Goal: Task Accomplishment & Management: Manage account settings

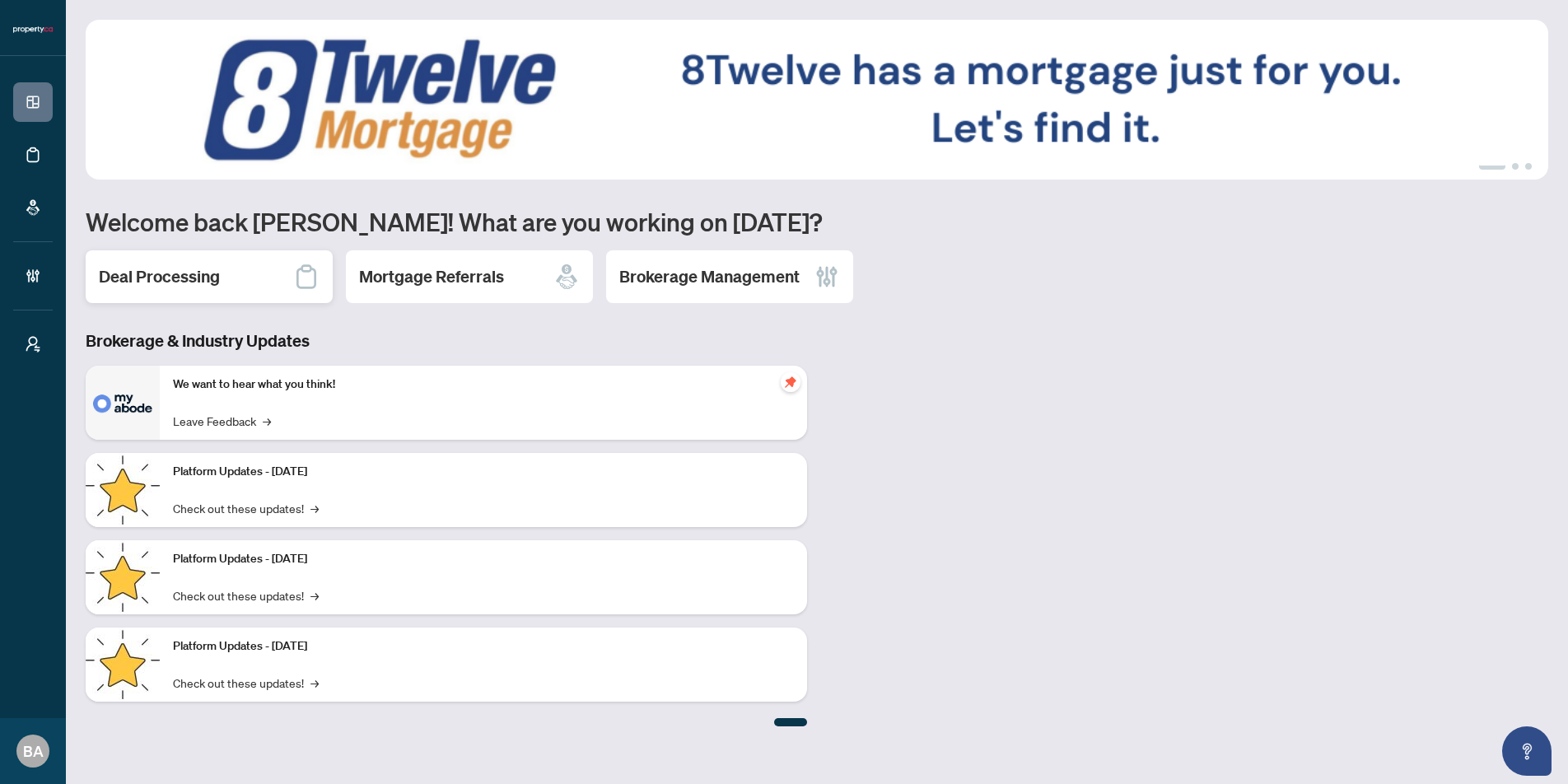
click at [158, 273] on h2 "Deal Processing" at bounding box center [159, 277] width 121 height 24
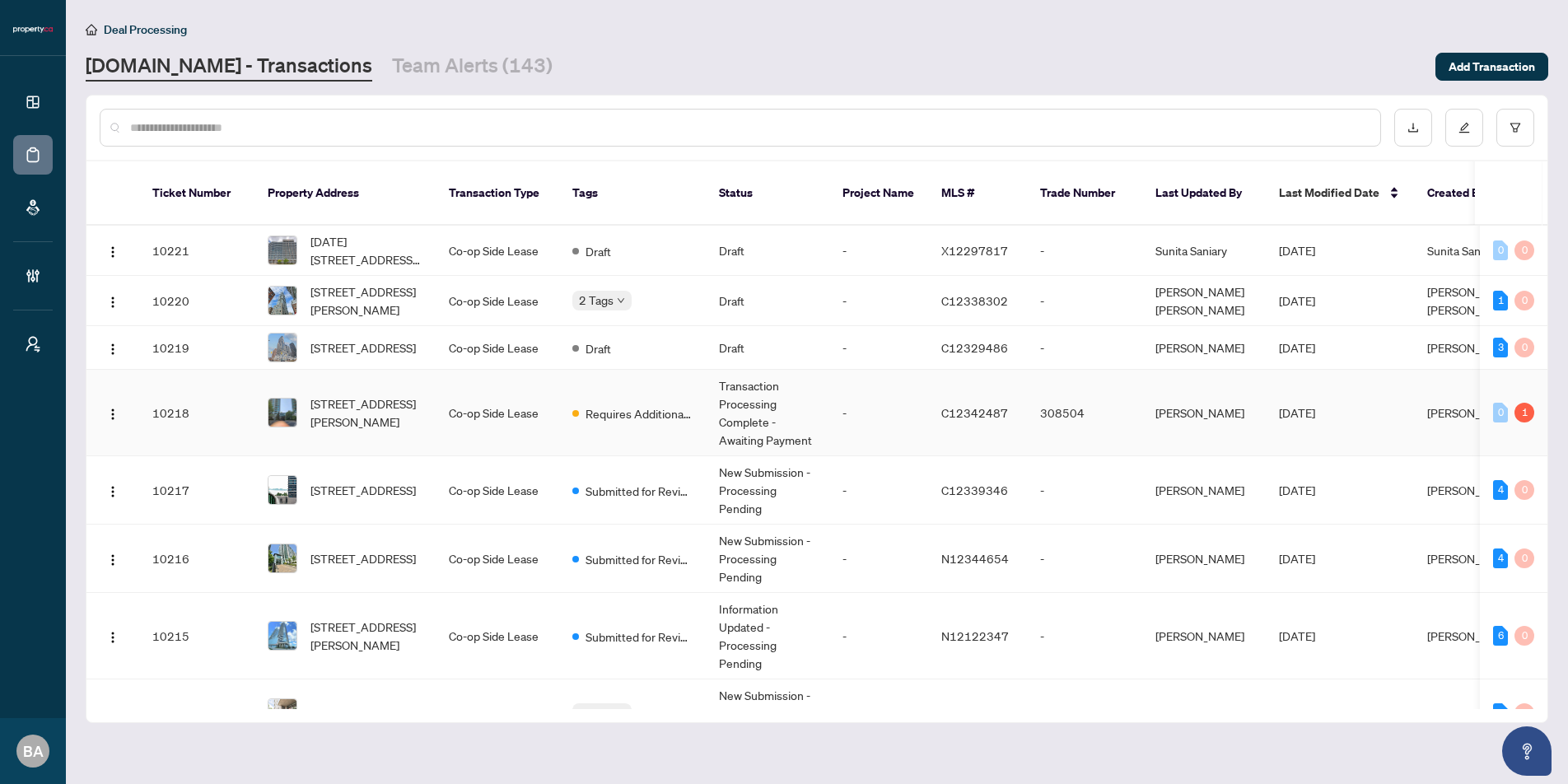
click at [479, 398] on td "Co-op Side Lease" at bounding box center [497, 413] width 124 height 87
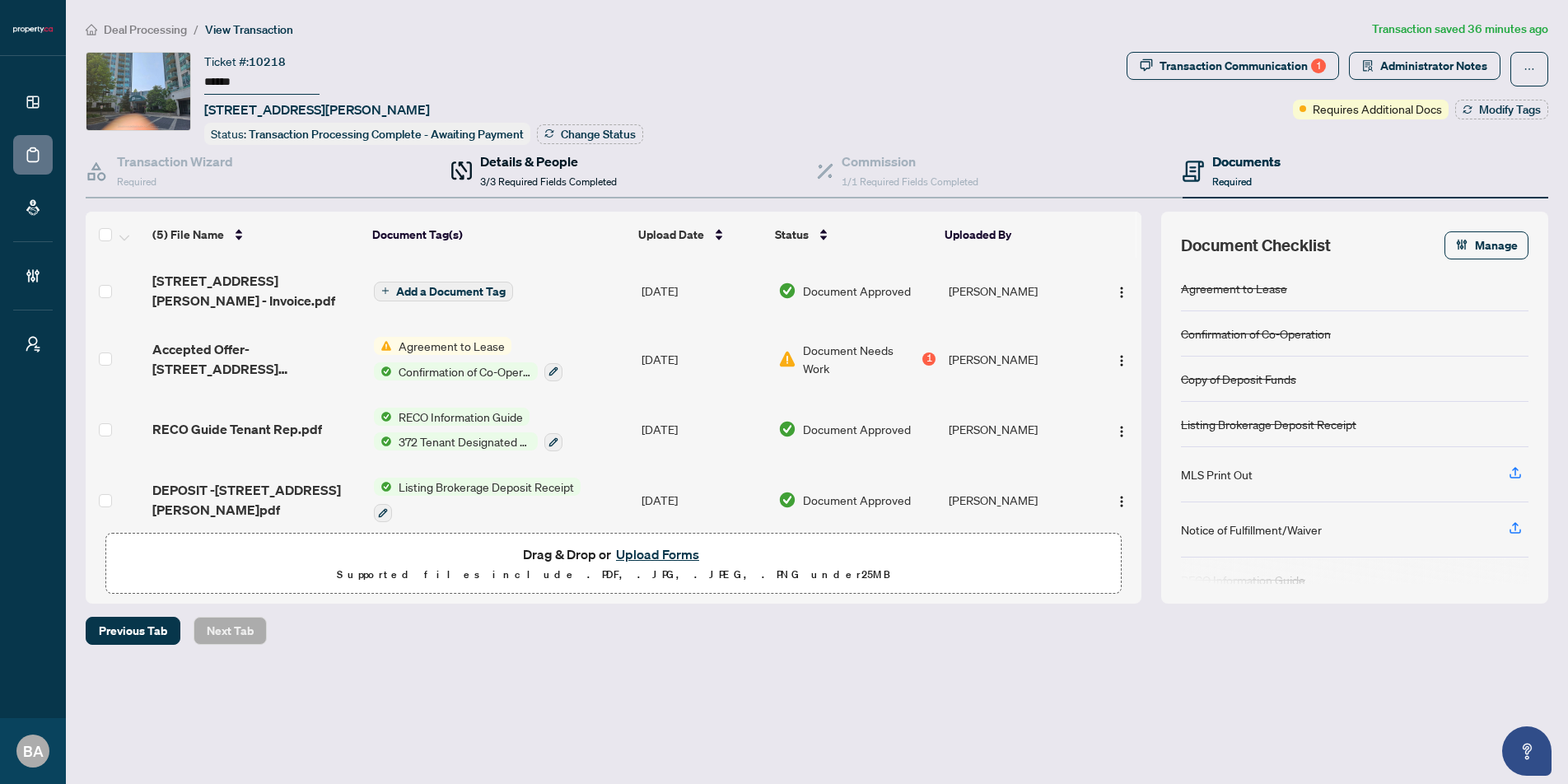
click at [538, 179] on span "3/3 Required Fields Completed" at bounding box center [548, 182] width 136 height 13
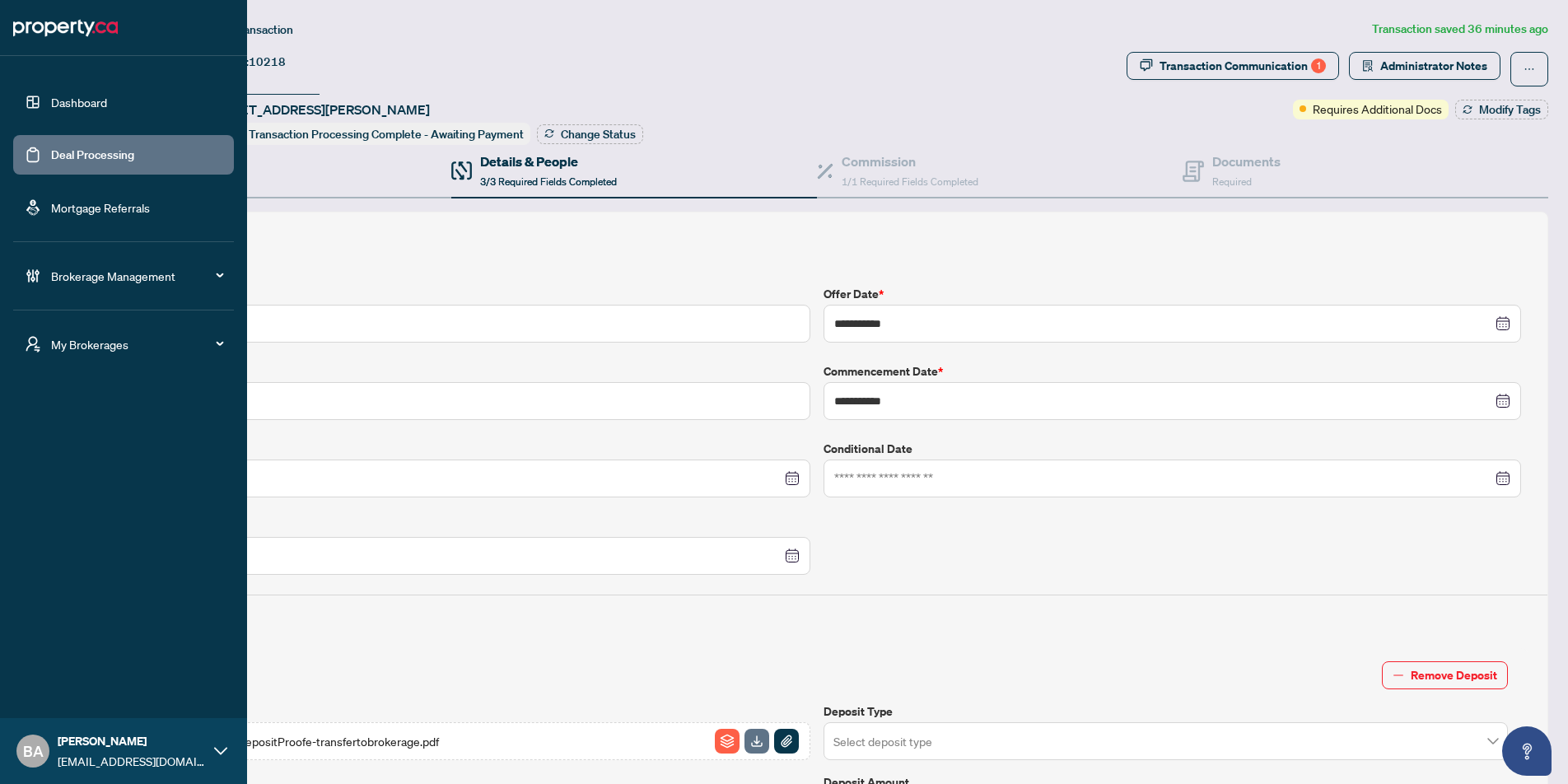
click at [115, 149] on link "Deal Processing" at bounding box center [92, 155] width 83 height 14
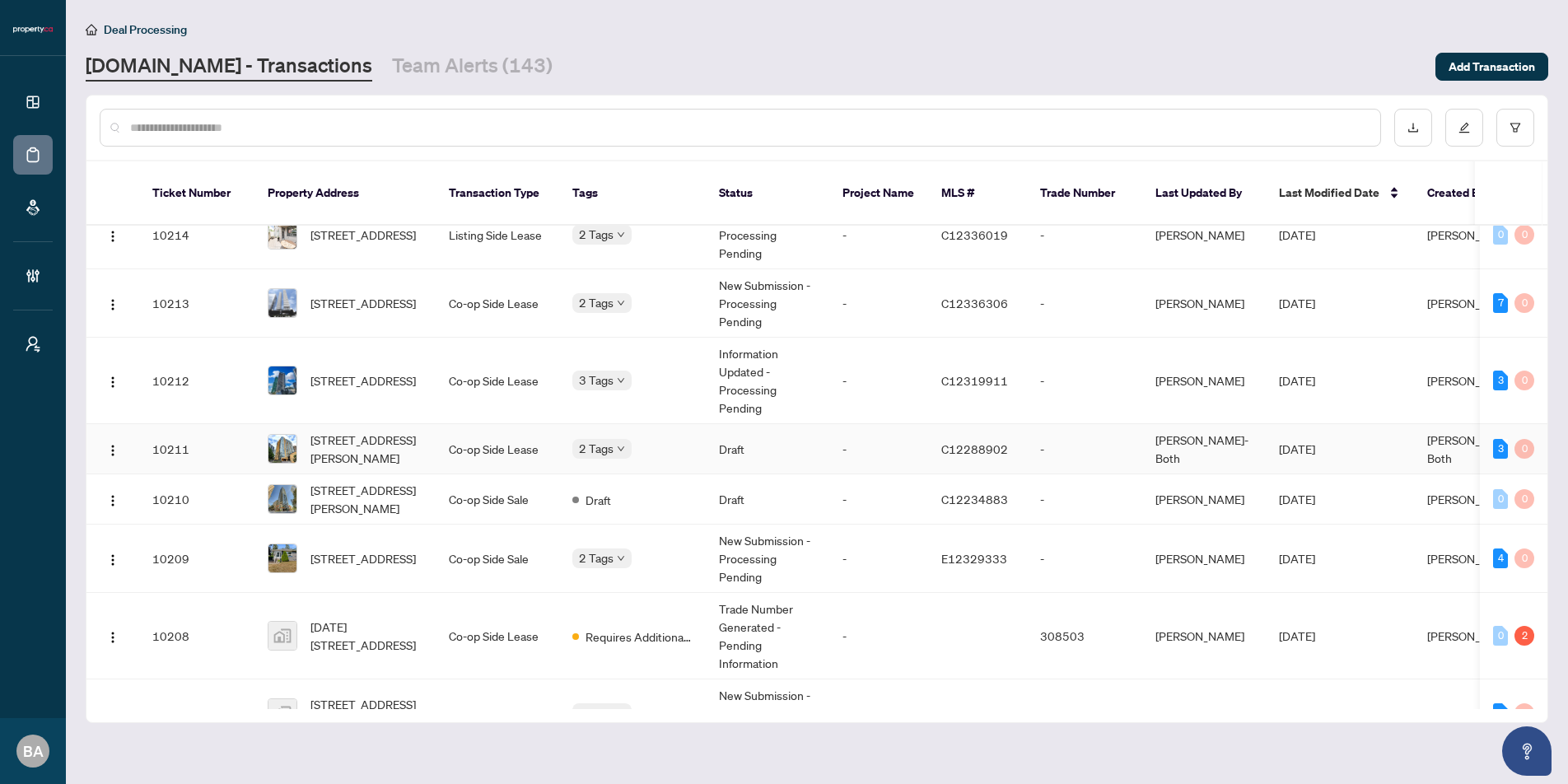
scroll to position [487, 0]
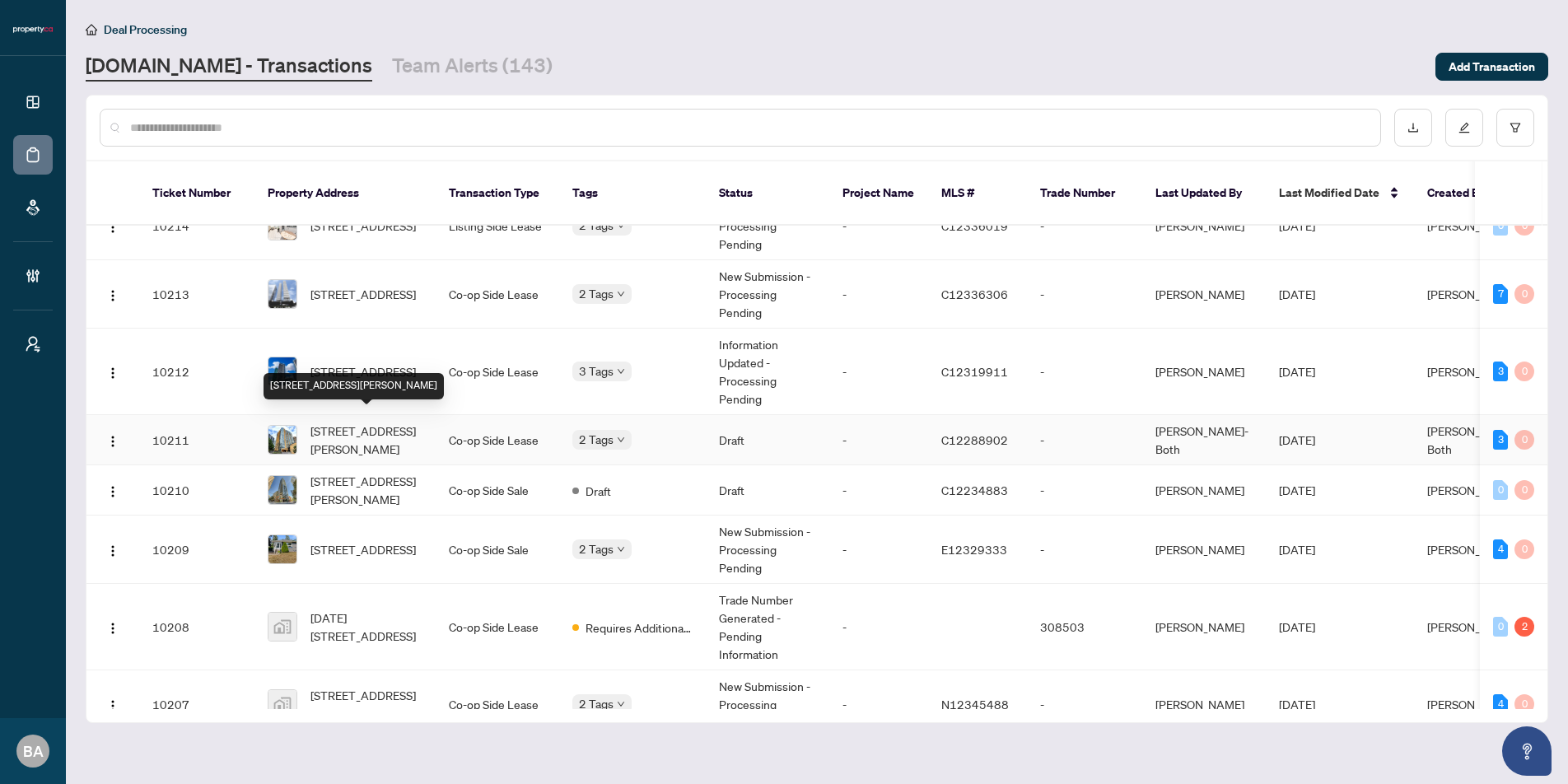
click at [397, 421] on span "[STREET_ADDRESS][PERSON_NAME]" at bounding box center [366, 439] width 112 height 36
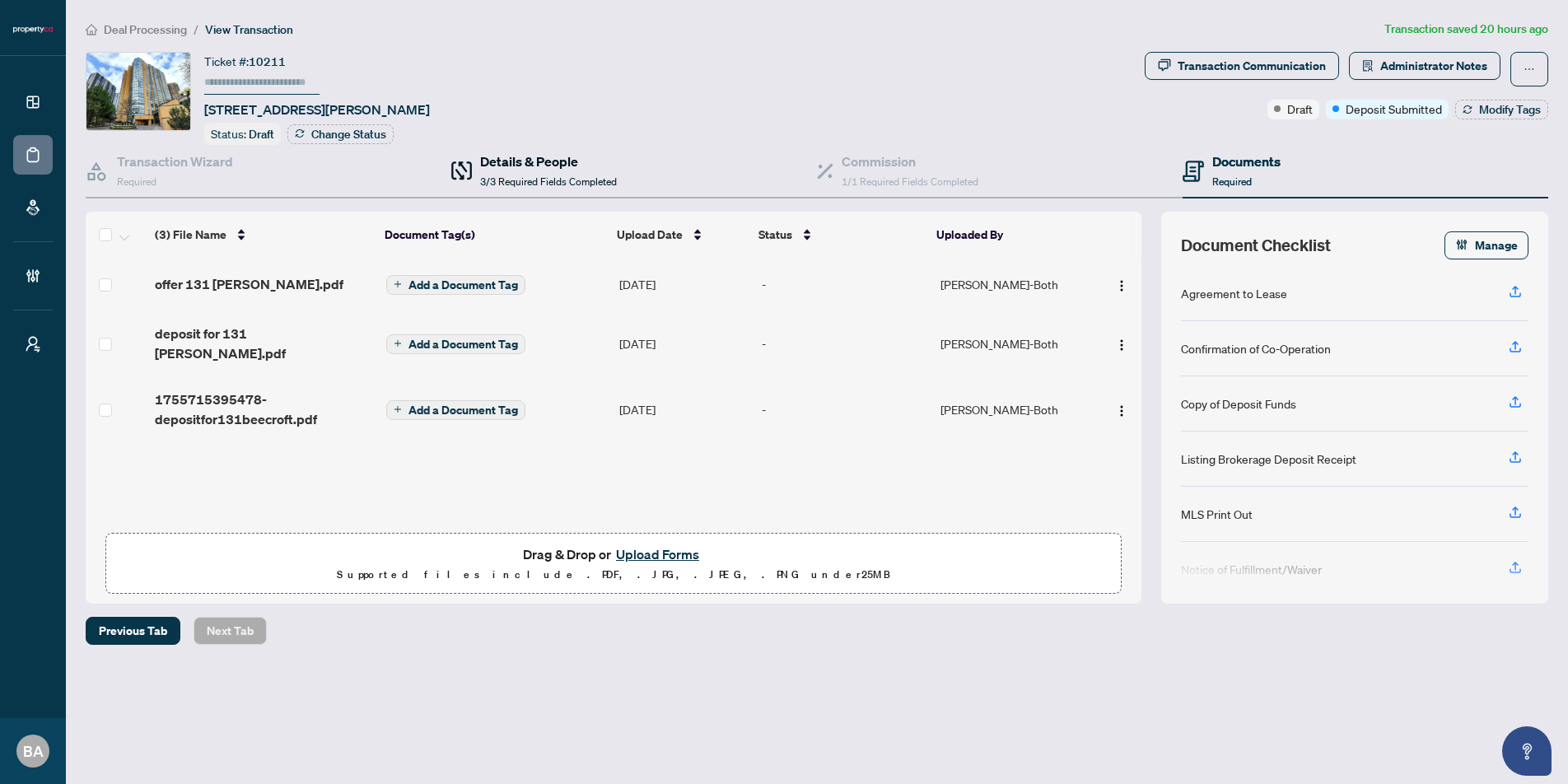
click at [540, 169] on div "Details & People 3/3 Required Fields Completed" at bounding box center [548, 171] width 136 height 39
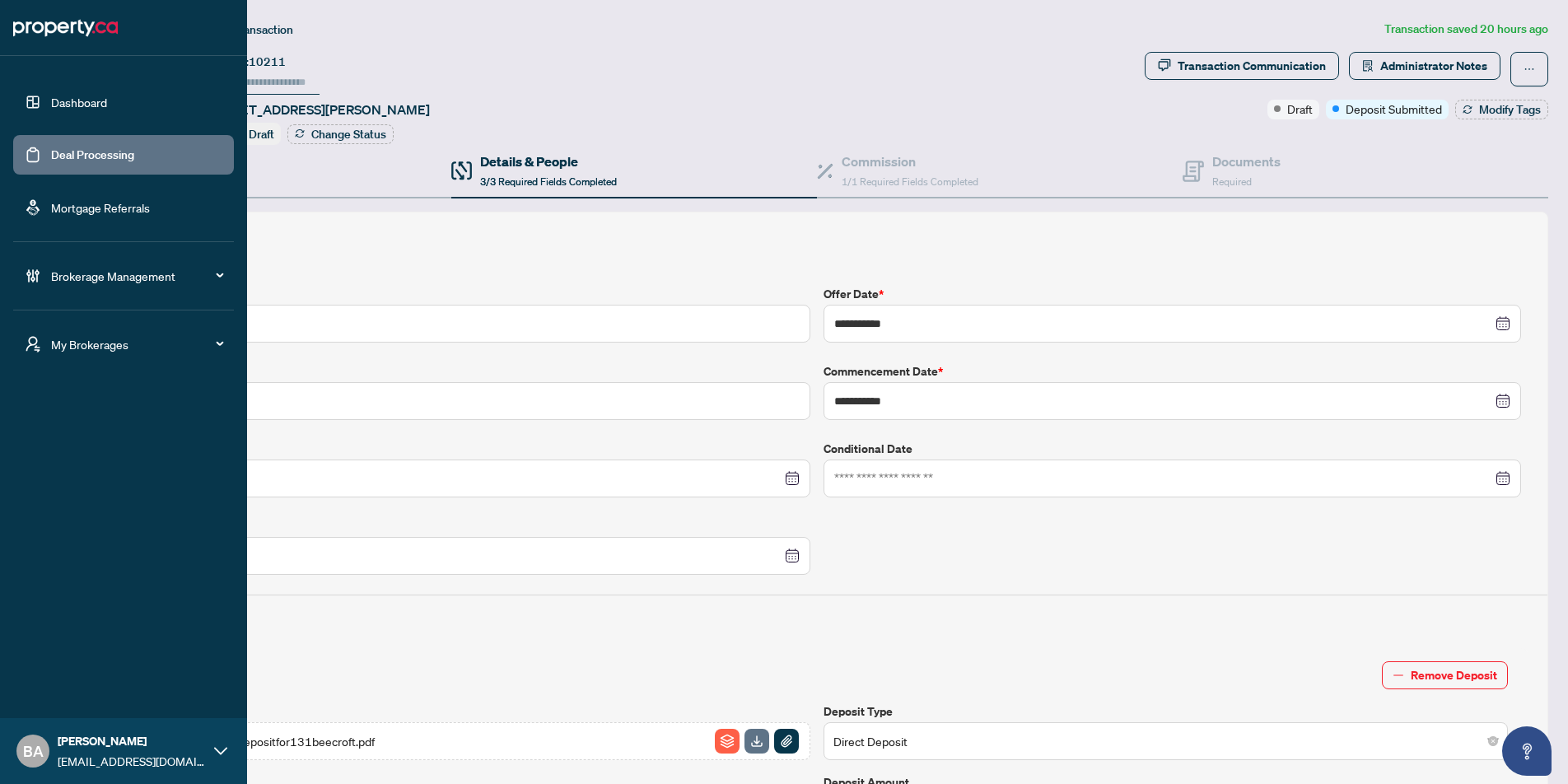
click at [93, 155] on link "Deal Processing" at bounding box center [92, 155] width 83 height 14
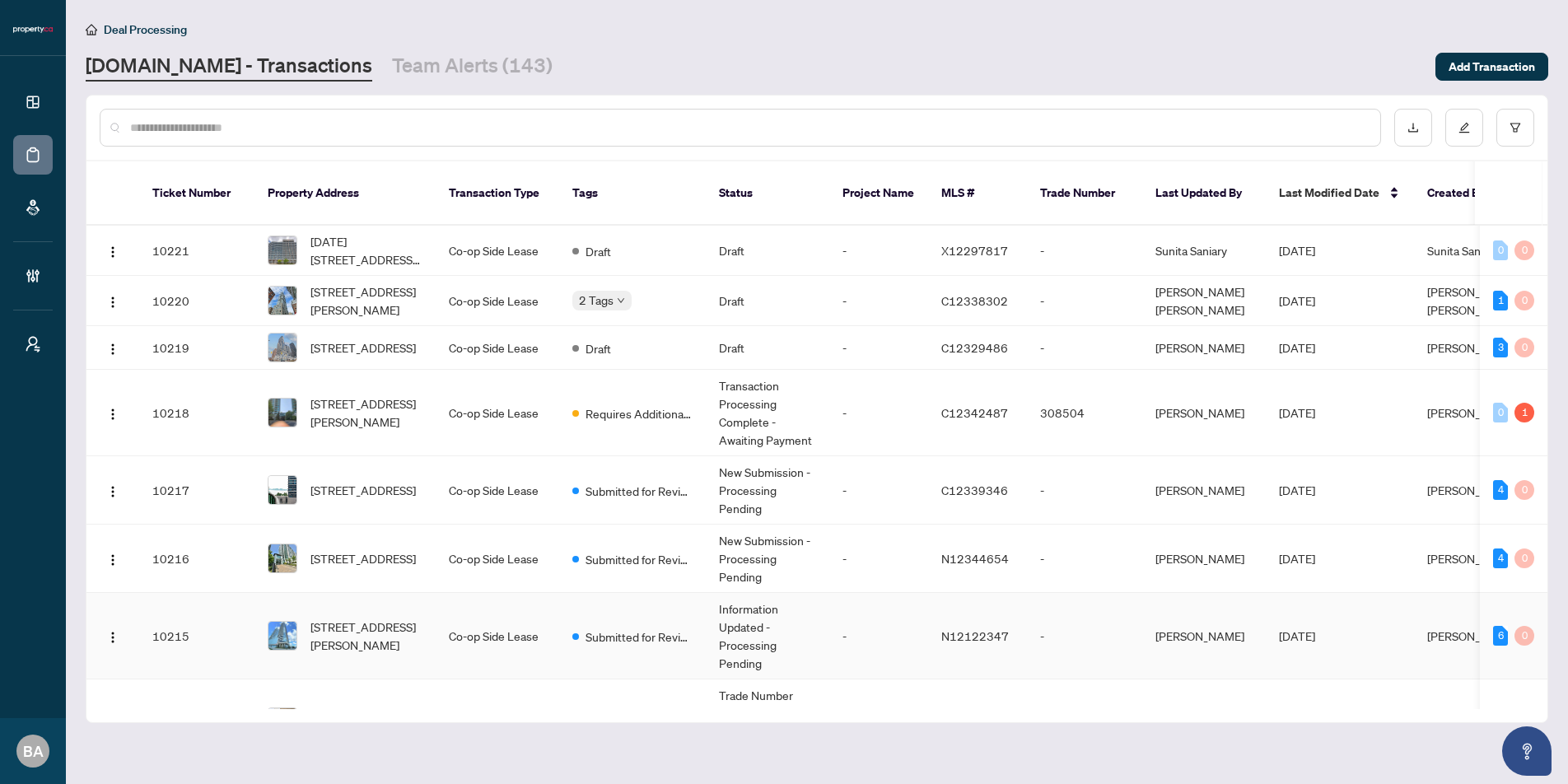
click at [504, 620] on td "Co-op Side Lease" at bounding box center [497, 637] width 124 height 87
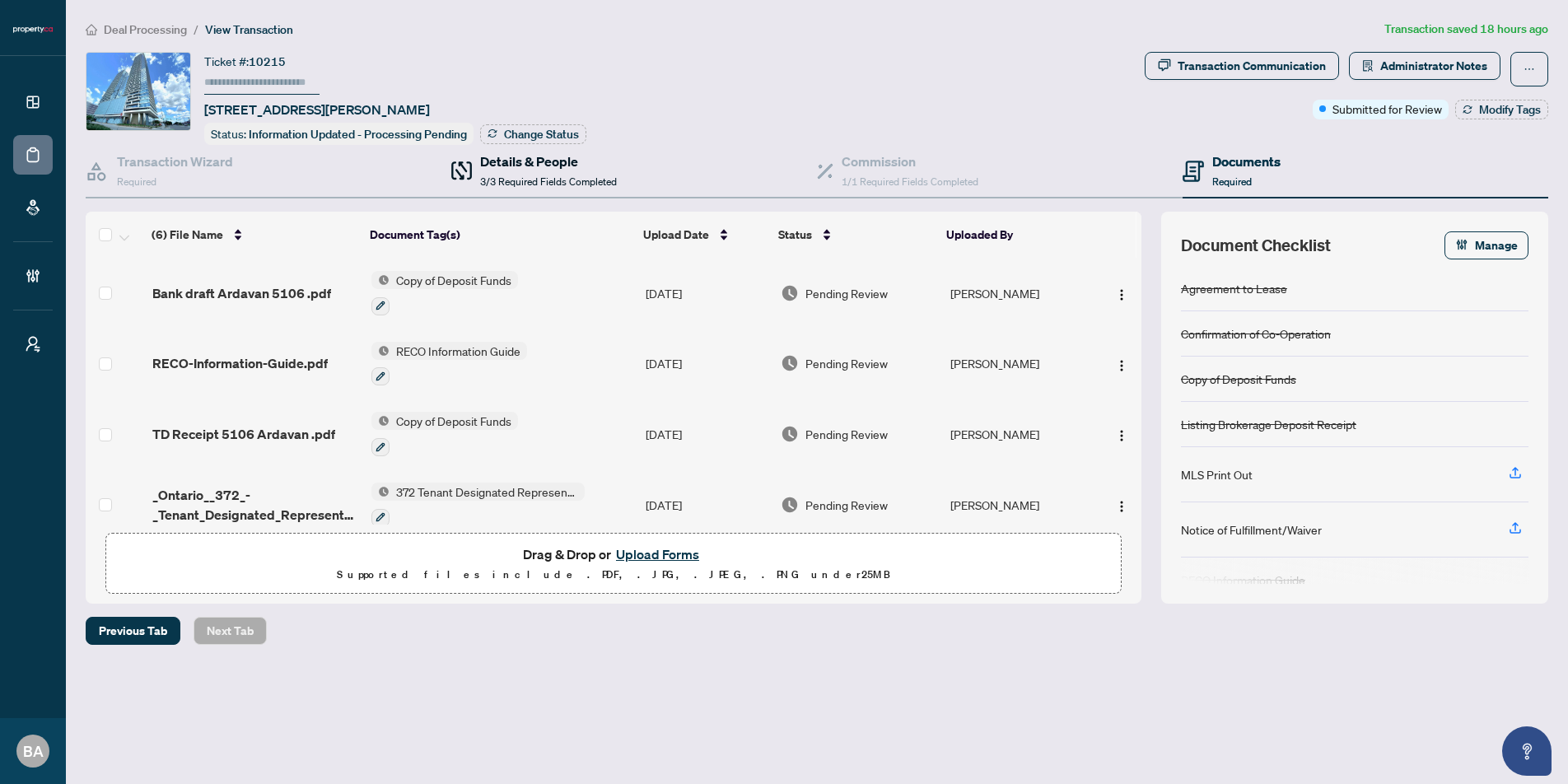
click at [540, 169] on div "Details & People 3/3 Required Fields Completed" at bounding box center [548, 171] width 136 height 39
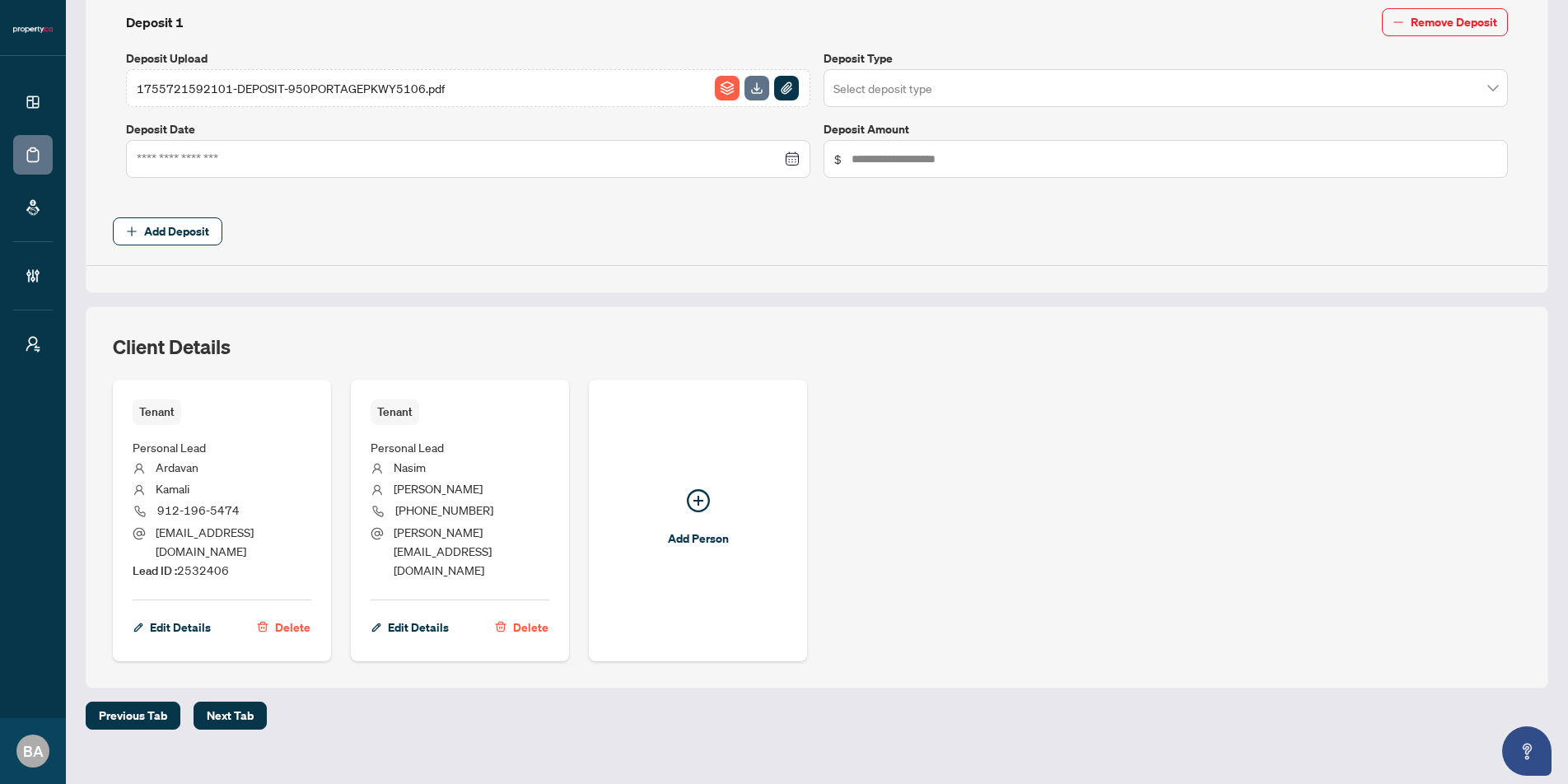
scroll to position [656, 0]
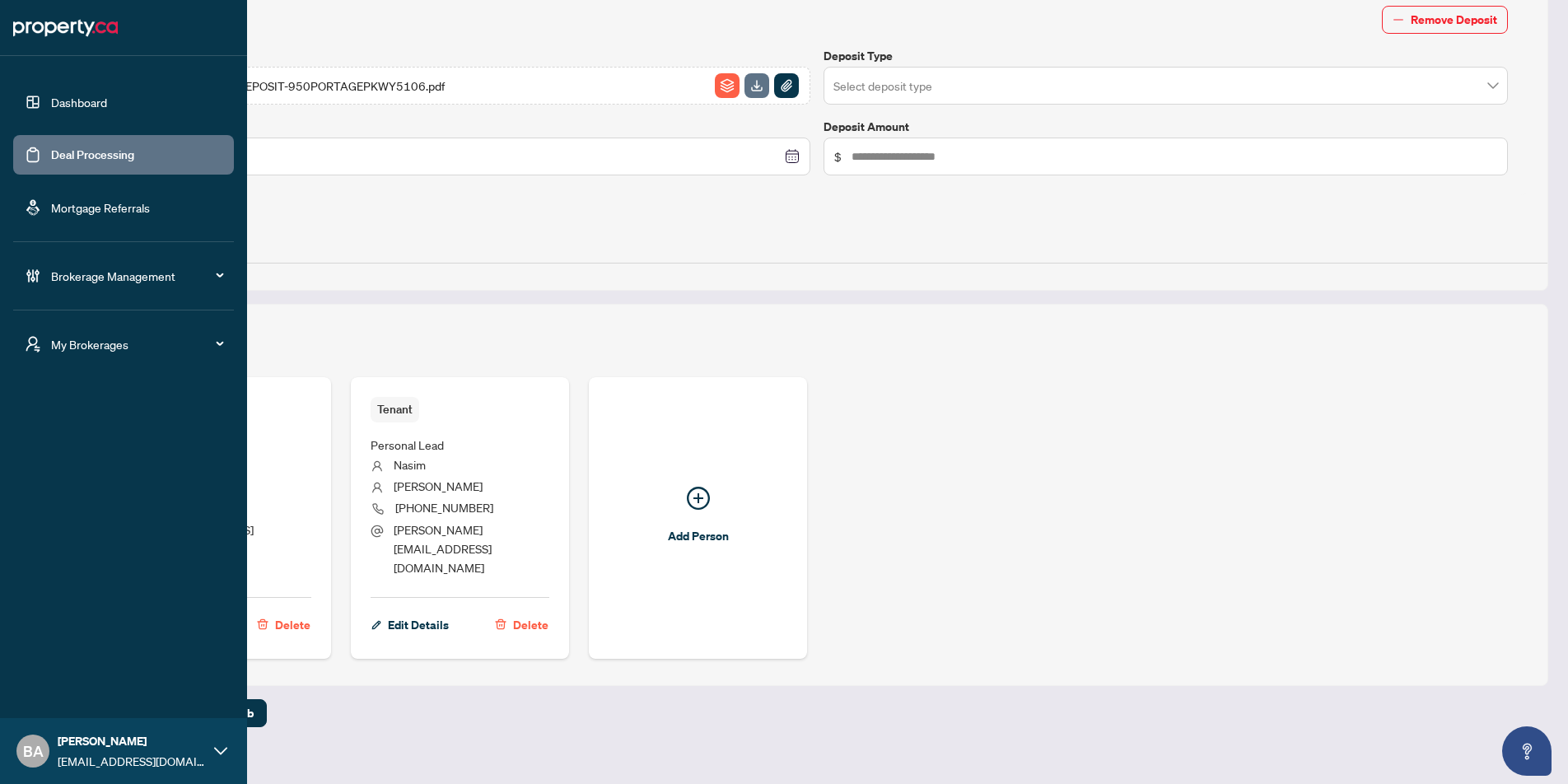
click at [91, 153] on link "Deal Processing" at bounding box center [92, 155] width 83 height 14
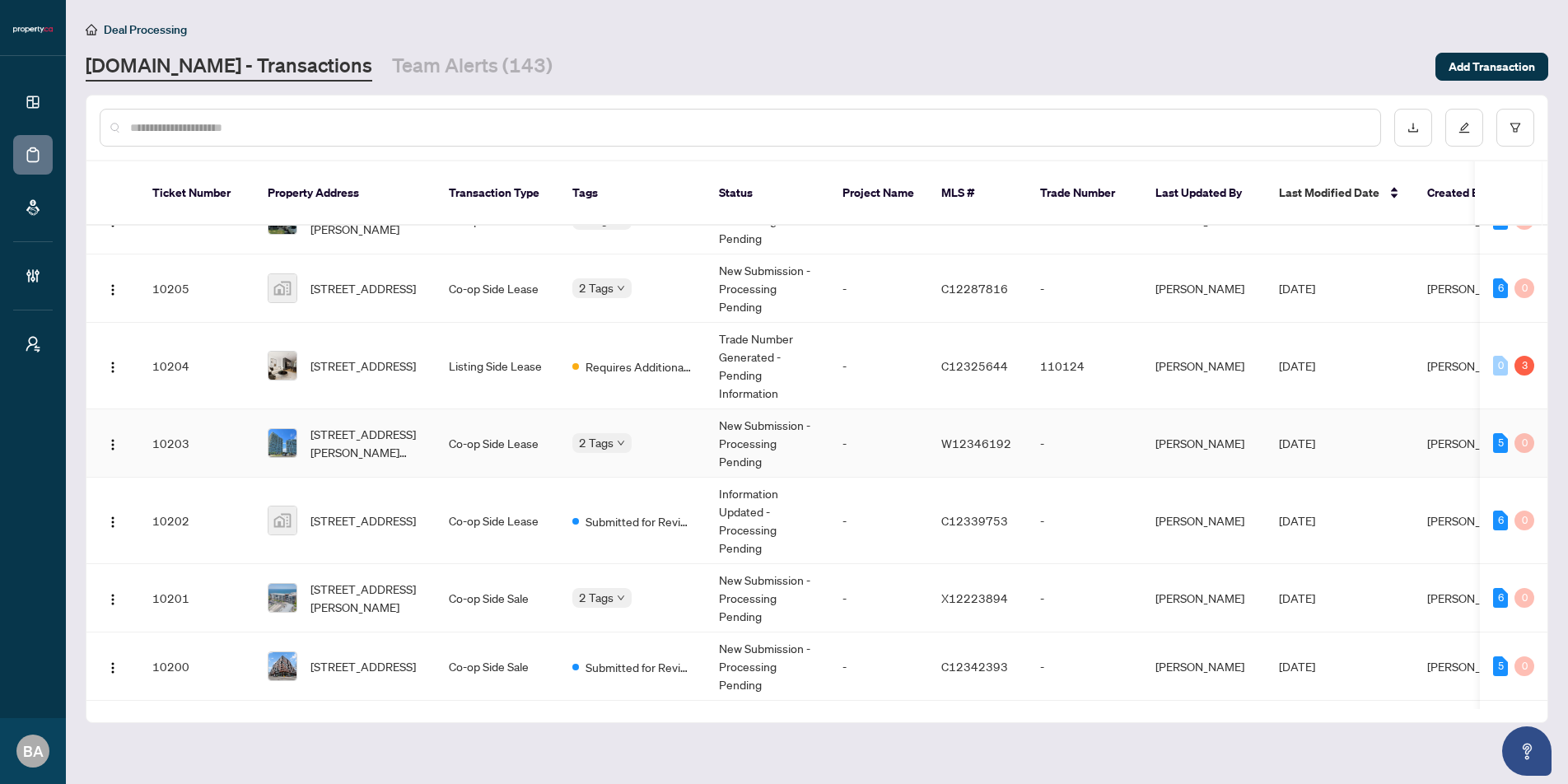
scroll to position [1064, 0]
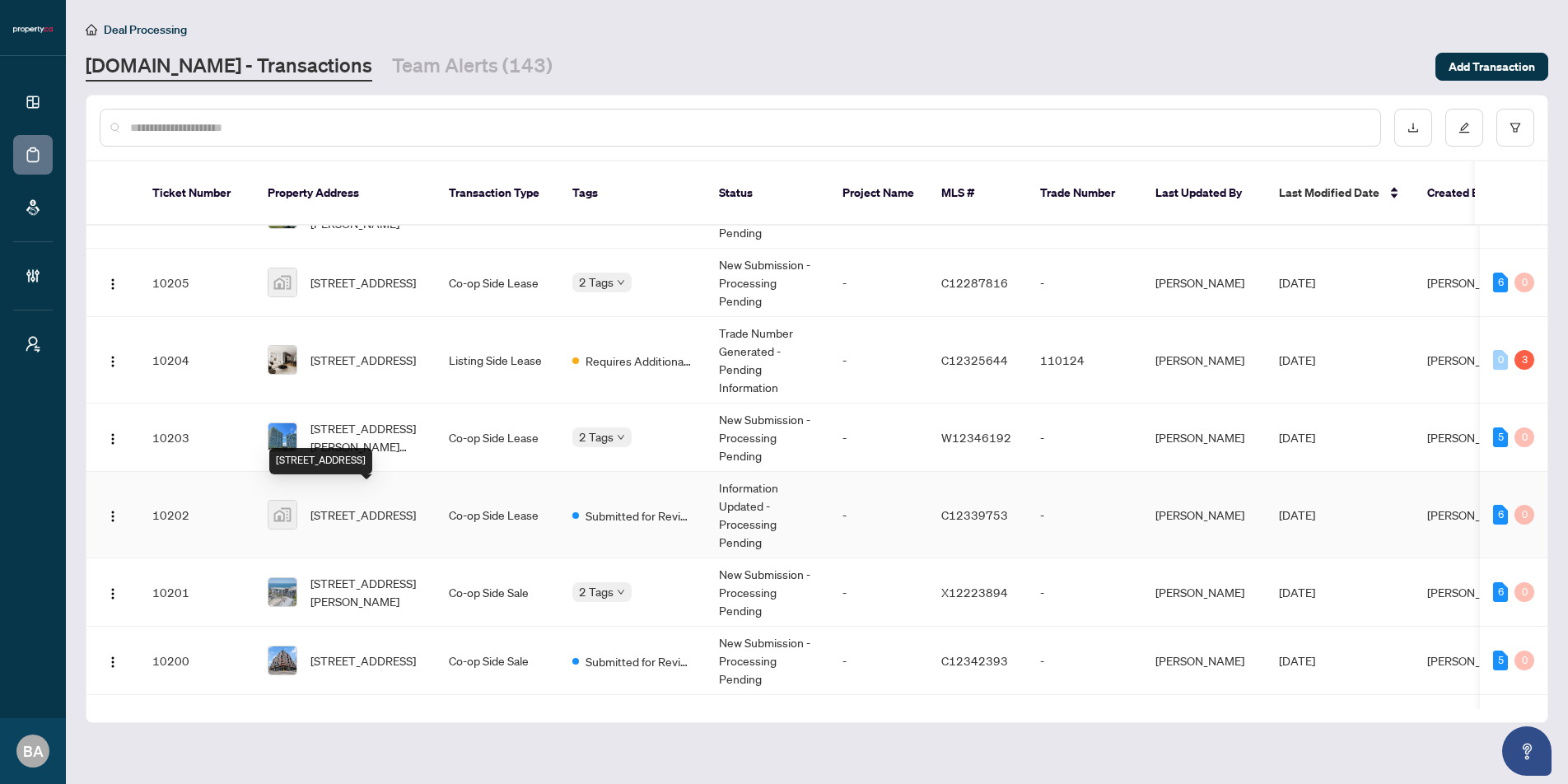
click at [348, 505] on span "[STREET_ADDRESS]" at bounding box center [362, 515] width 106 height 18
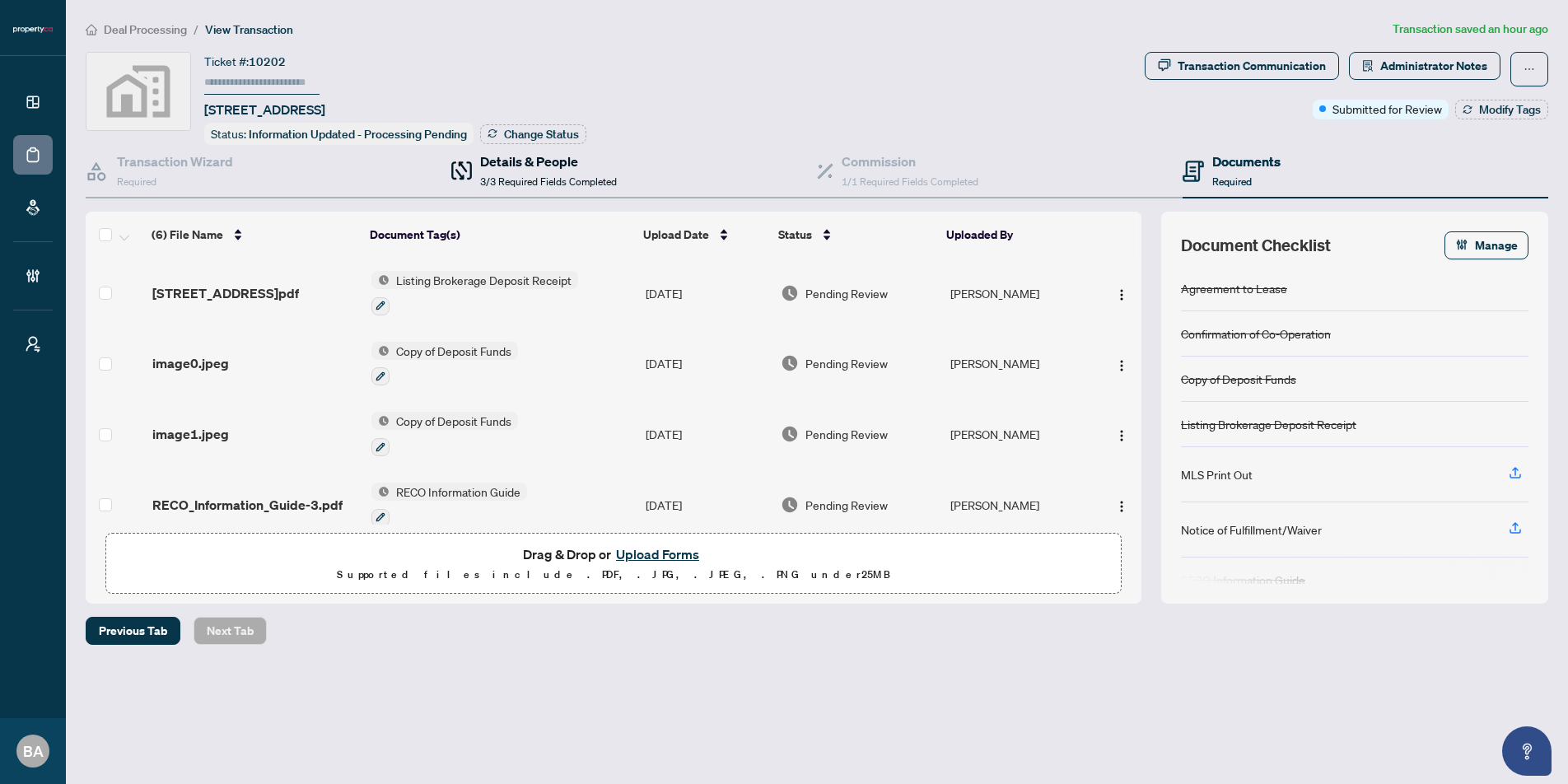
click at [543, 165] on h4 "Details & People" at bounding box center [548, 162] width 136 height 20
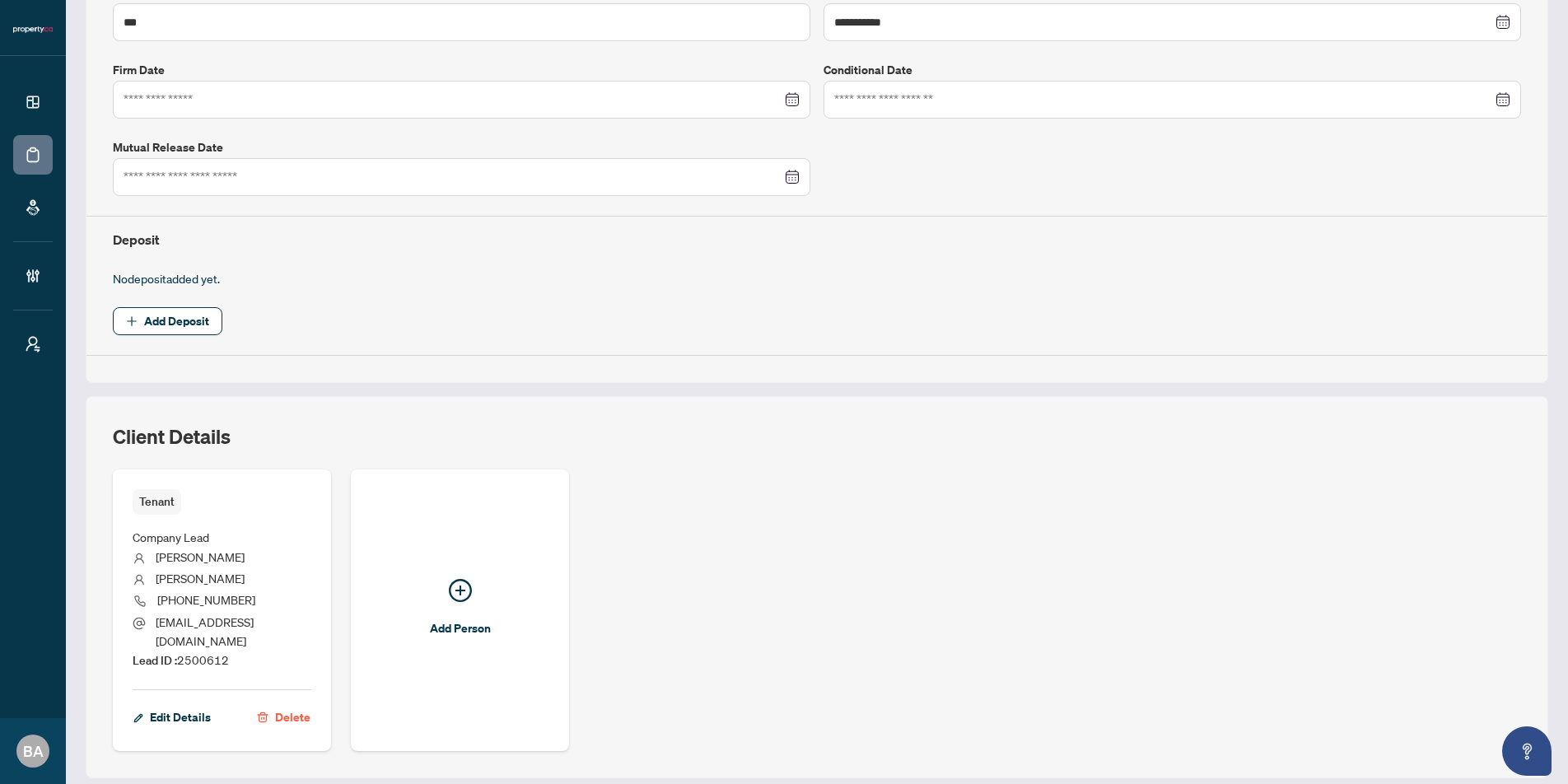
scroll to position [471, 0]
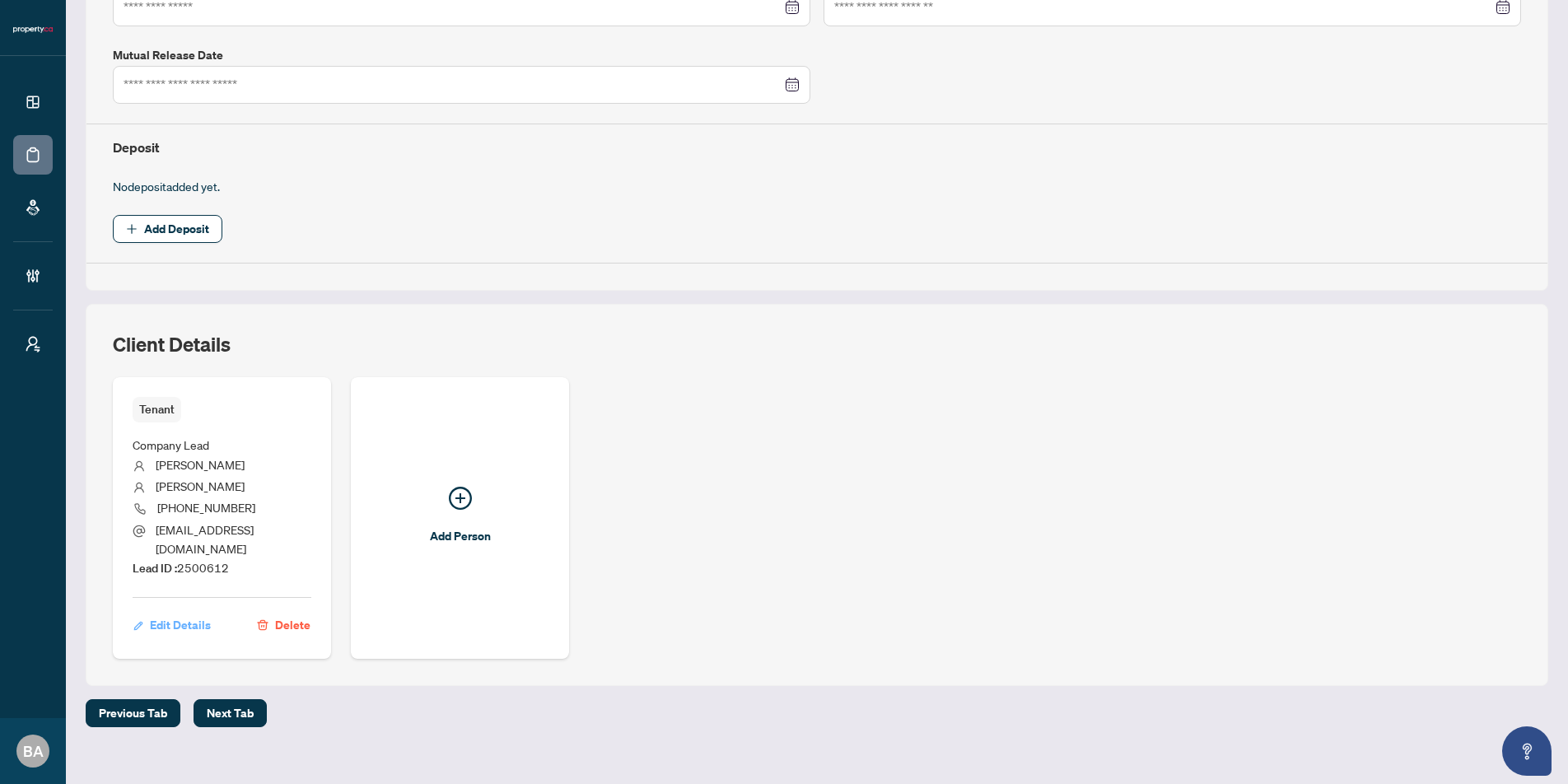
click at [184, 612] on span "Edit Details" at bounding box center [180, 625] width 61 height 26
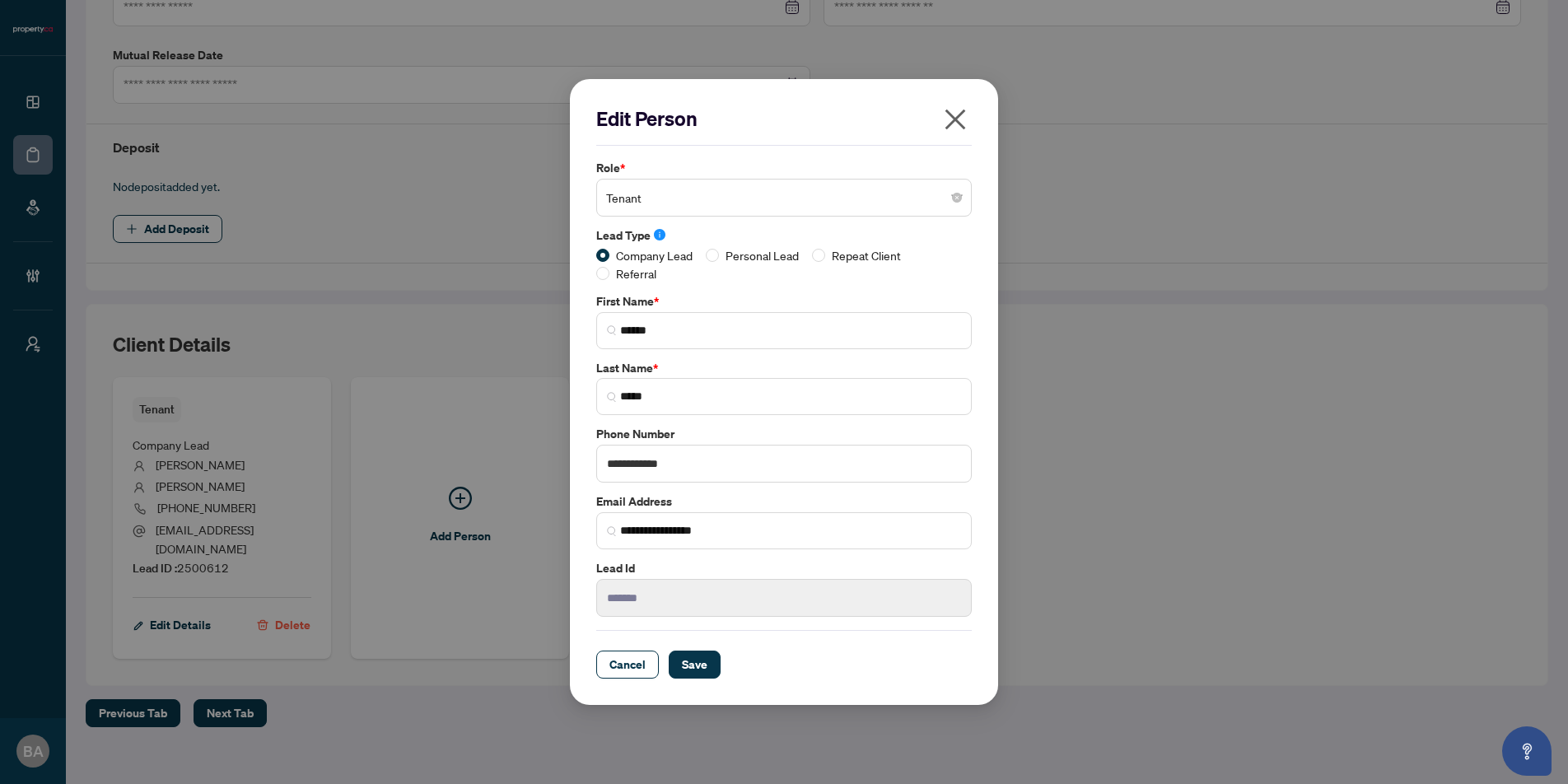
click at [959, 123] on icon "close" at bounding box center [955, 118] width 21 height 21
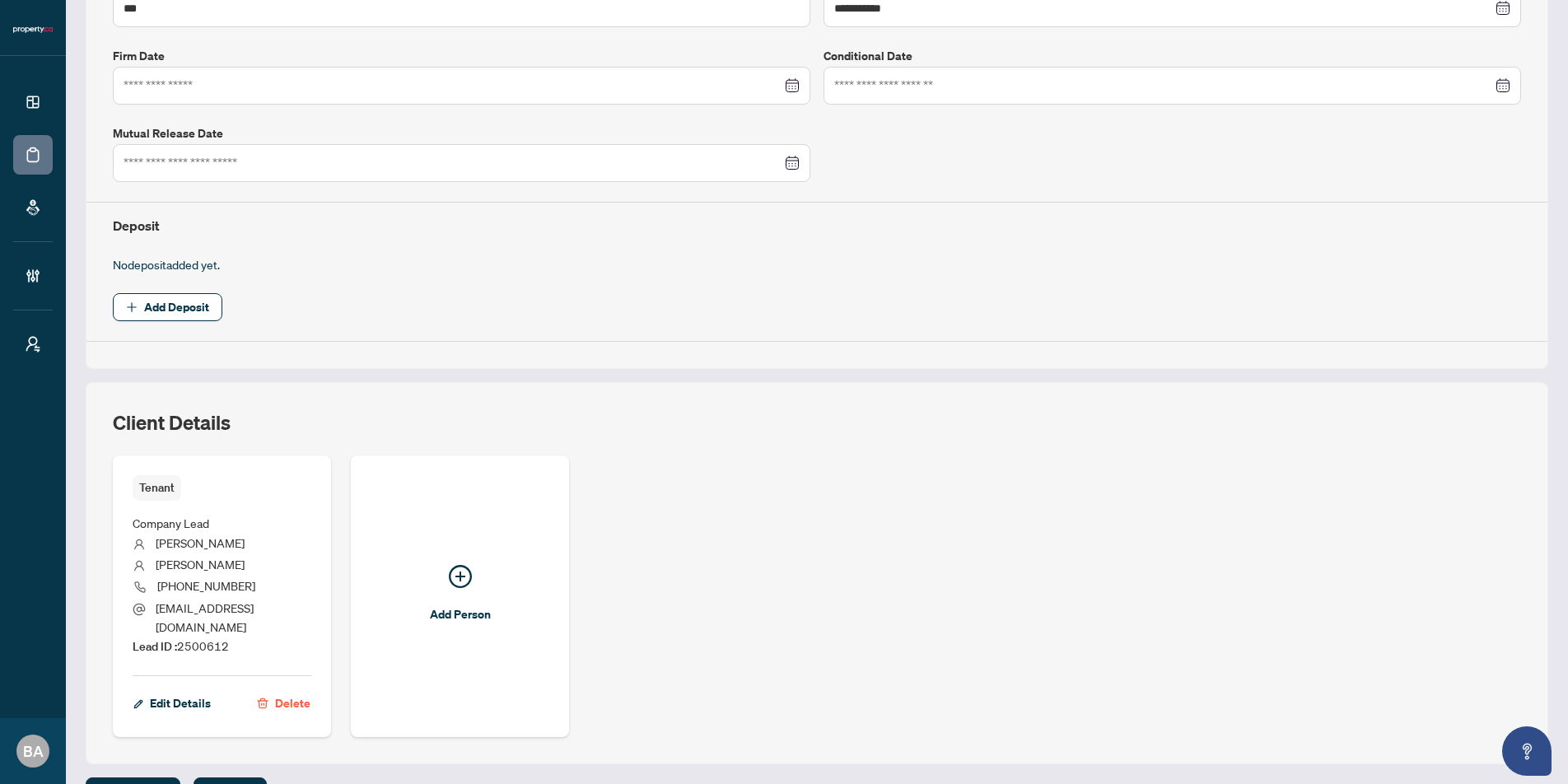
scroll to position [326, 0]
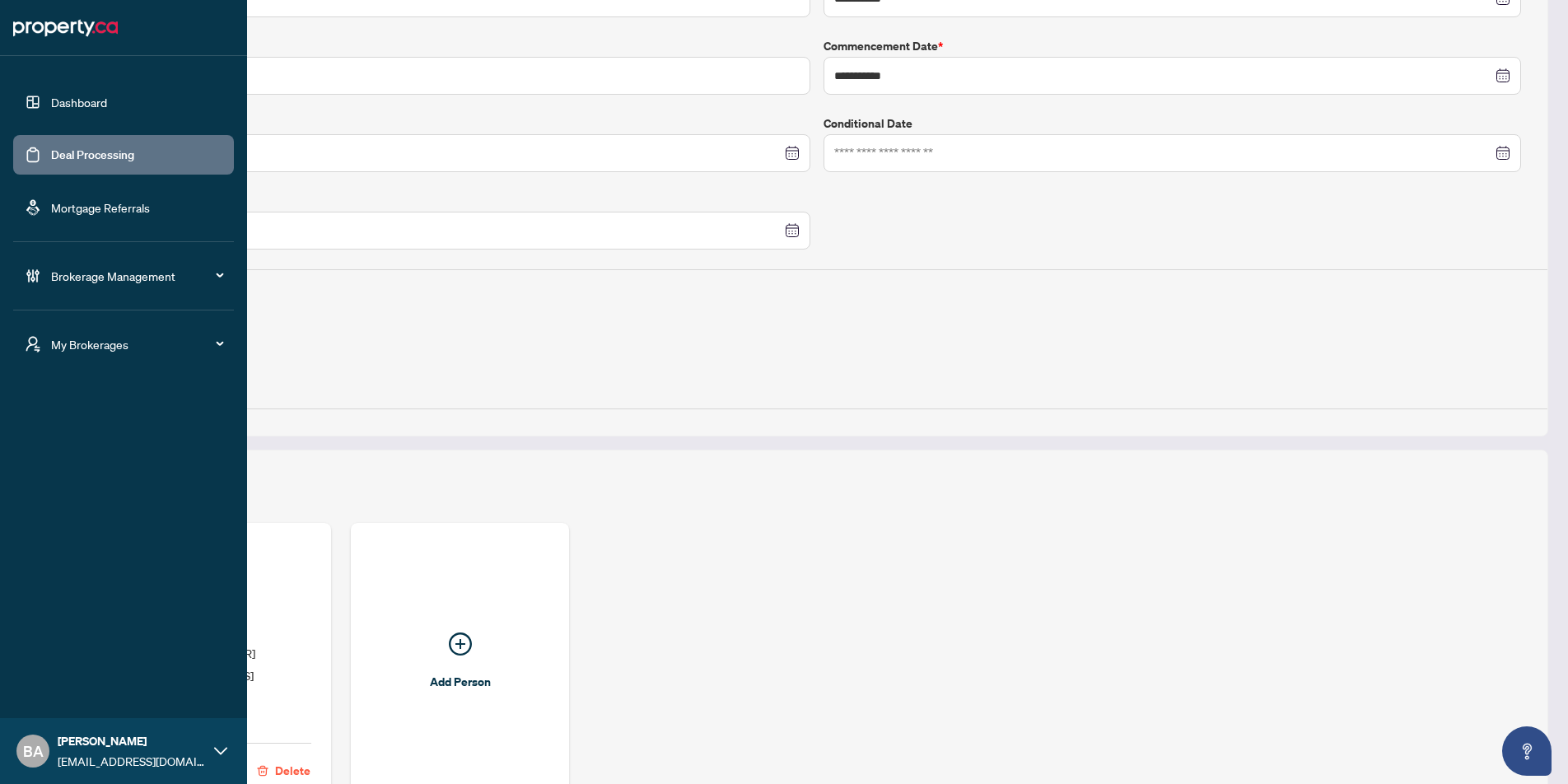
click at [85, 153] on link "Deal Processing" at bounding box center [92, 155] width 83 height 14
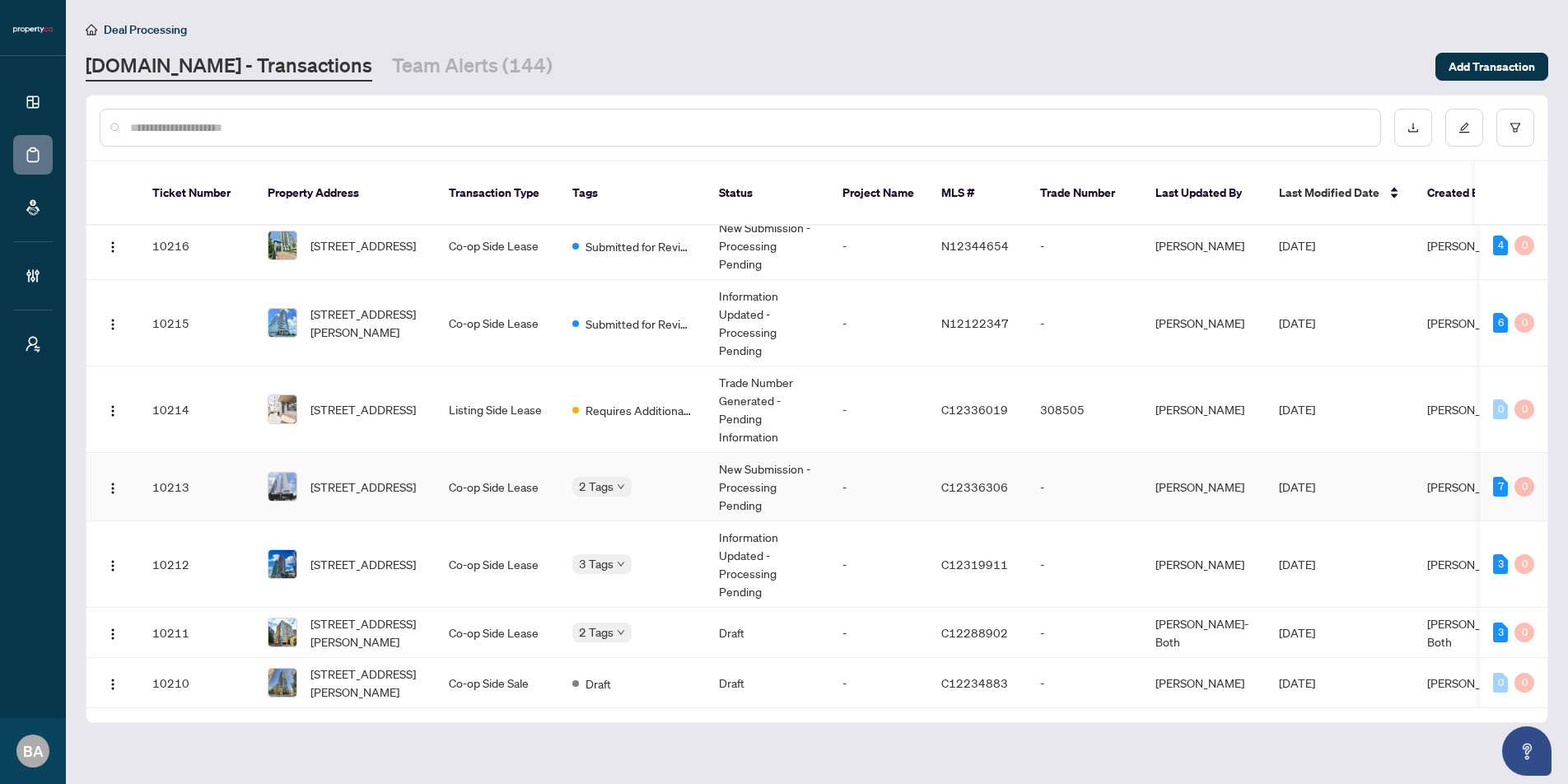
scroll to position [314, 0]
